Goal: Task Accomplishment & Management: Use online tool/utility

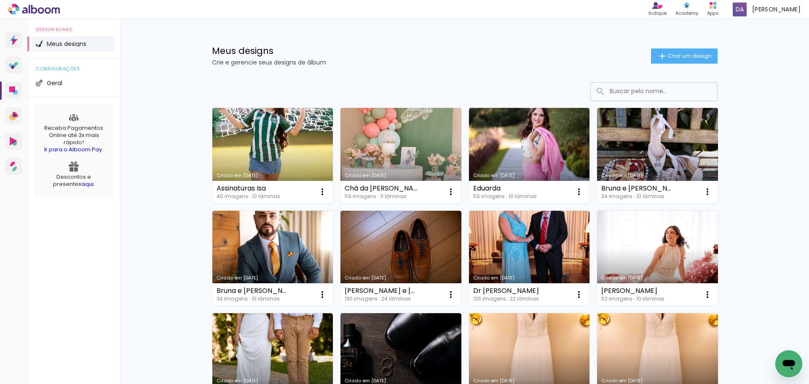
click at [394, 146] on link "Criado em [DATE]" at bounding box center [400, 155] width 121 height 95
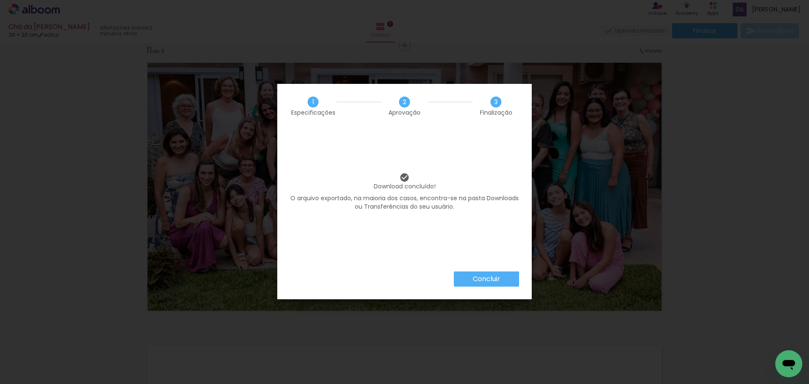
scroll to position [2577, 0]
click at [504, 281] on paper-button "Concluir" at bounding box center [486, 278] width 65 height 15
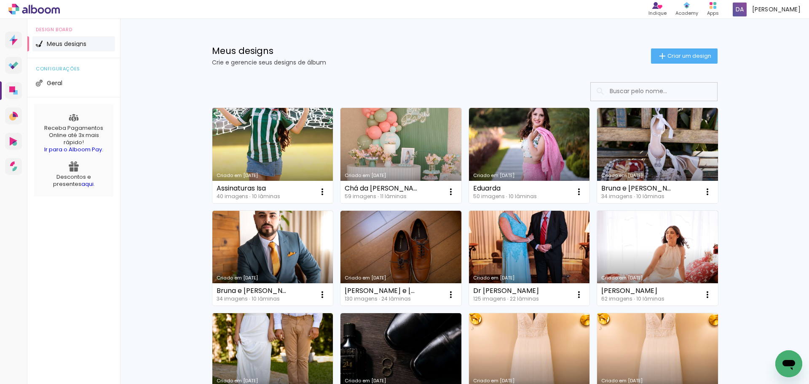
click at [278, 144] on link "Criado em [DATE]" at bounding box center [272, 155] width 121 height 95
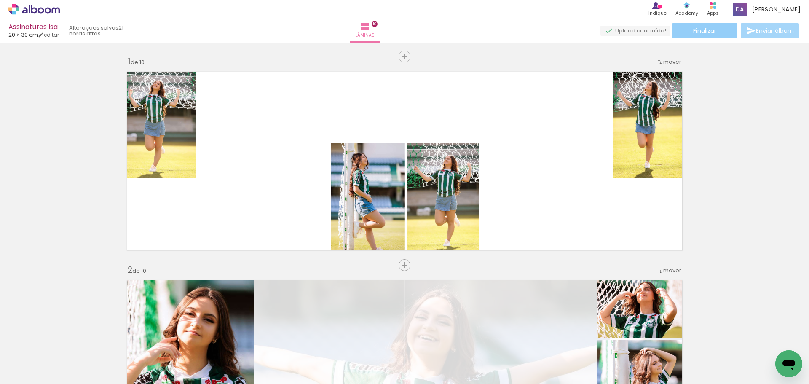
click at [716, 31] on paper-button "Finalizar" at bounding box center [704, 30] width 65 height 15
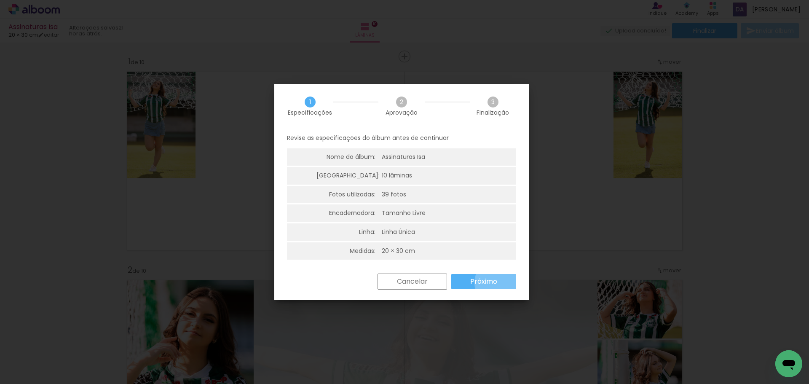
click at [500, 283] on paper-button "Próximo" at bounding box center [483, 281] width 65 height 15
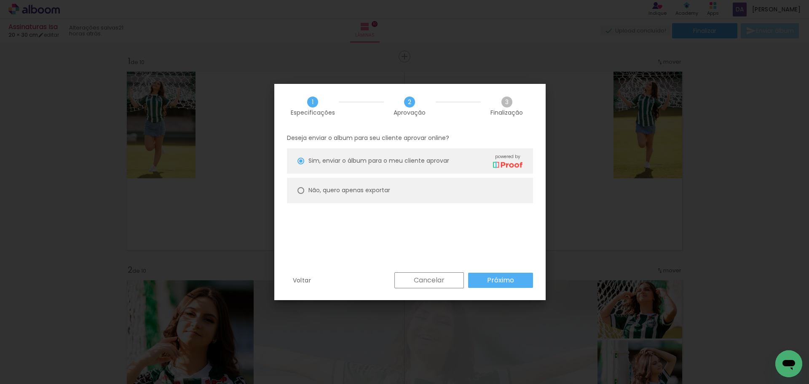
click at [383, 200] on paper-radio-button "Não, quero apenas exportar" at bounding box center [410, 190] width 246 height 25
type paper-radio-button "on"
click at [493, 274] on paper-button "Próximo" at bounding box center [500, 279] width 65 height 15
type input "Alta, 300 DPI"
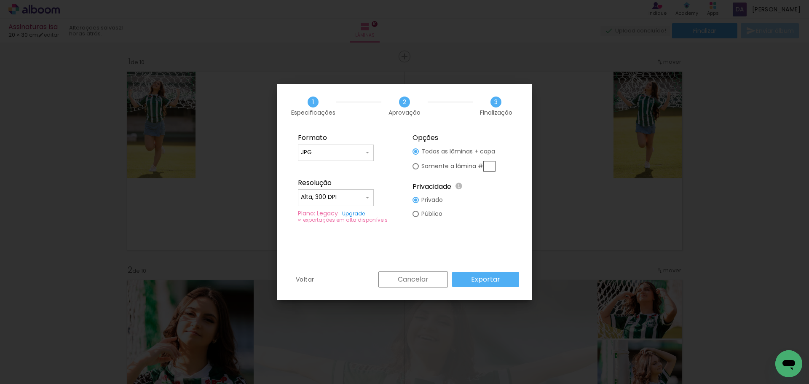
click at [0, 0] on slot "Exportar" at bounding box center [0, 0] width 0 height 0
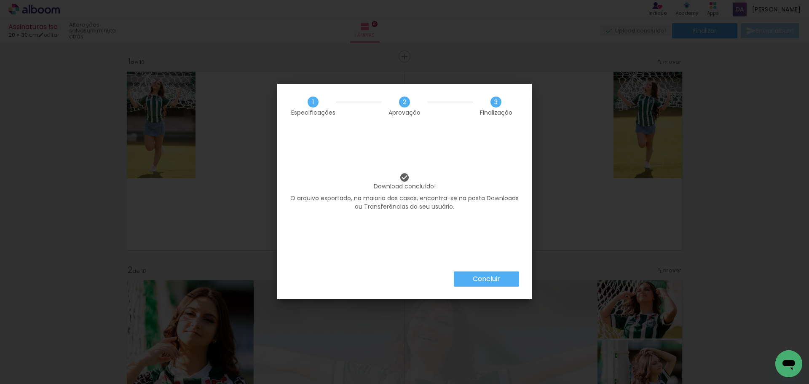
click at [0, 0] on slot "Concluir" at bounding box center [0, 0] width 0 height 0
